Goal: Task Accomplishment & Management: Manage account settings

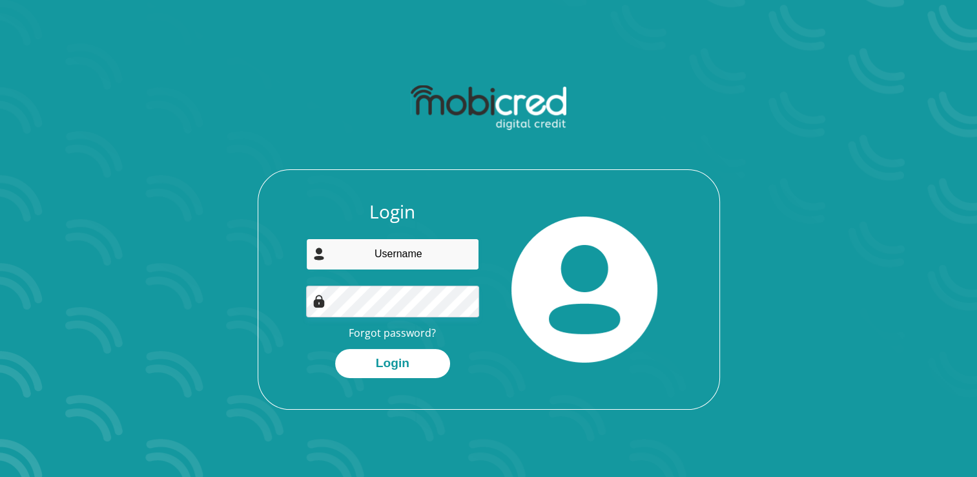
drag, startPoint x: 0, startPoint y: 0, endPoint x: 437, endPoint y: 255, distance: 505.4
click at [437, 255] on input "email" at bounding box center [392, 254] width 173 height 32
type input "brian.sibusiso001@gmail.com"
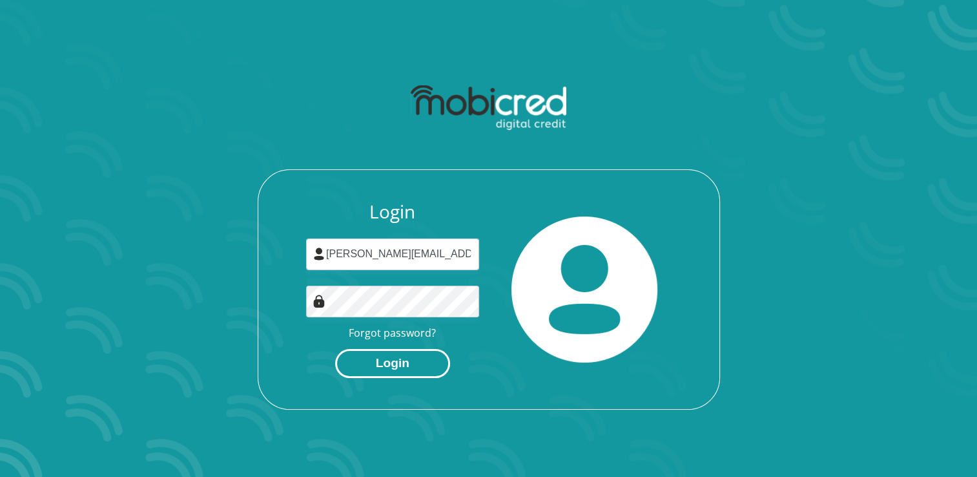
click at [394, 370] on button "Login" at bounding box center [392, 363] width 115 height 29
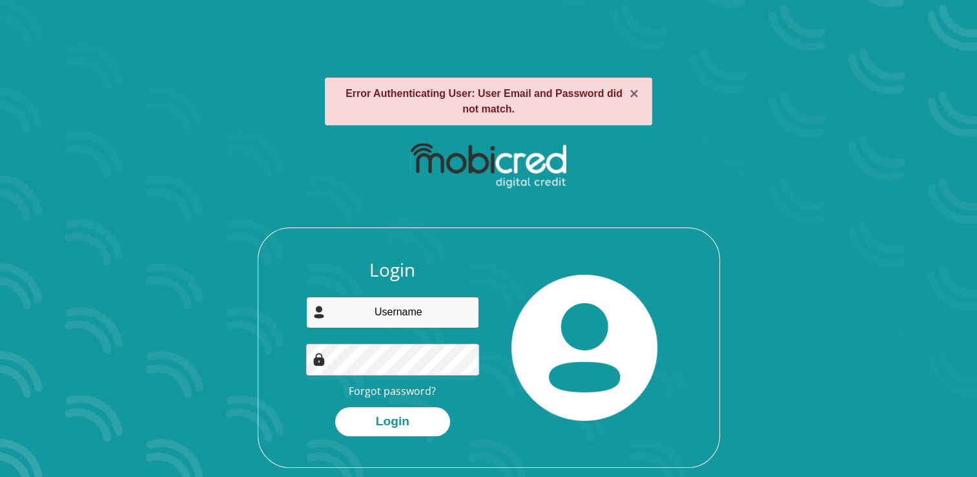
click at [375, 309] on input "email" at bounding box center [392, 313] width 173 height 32
